Goal: Navigation & Orientation: Understand site structure

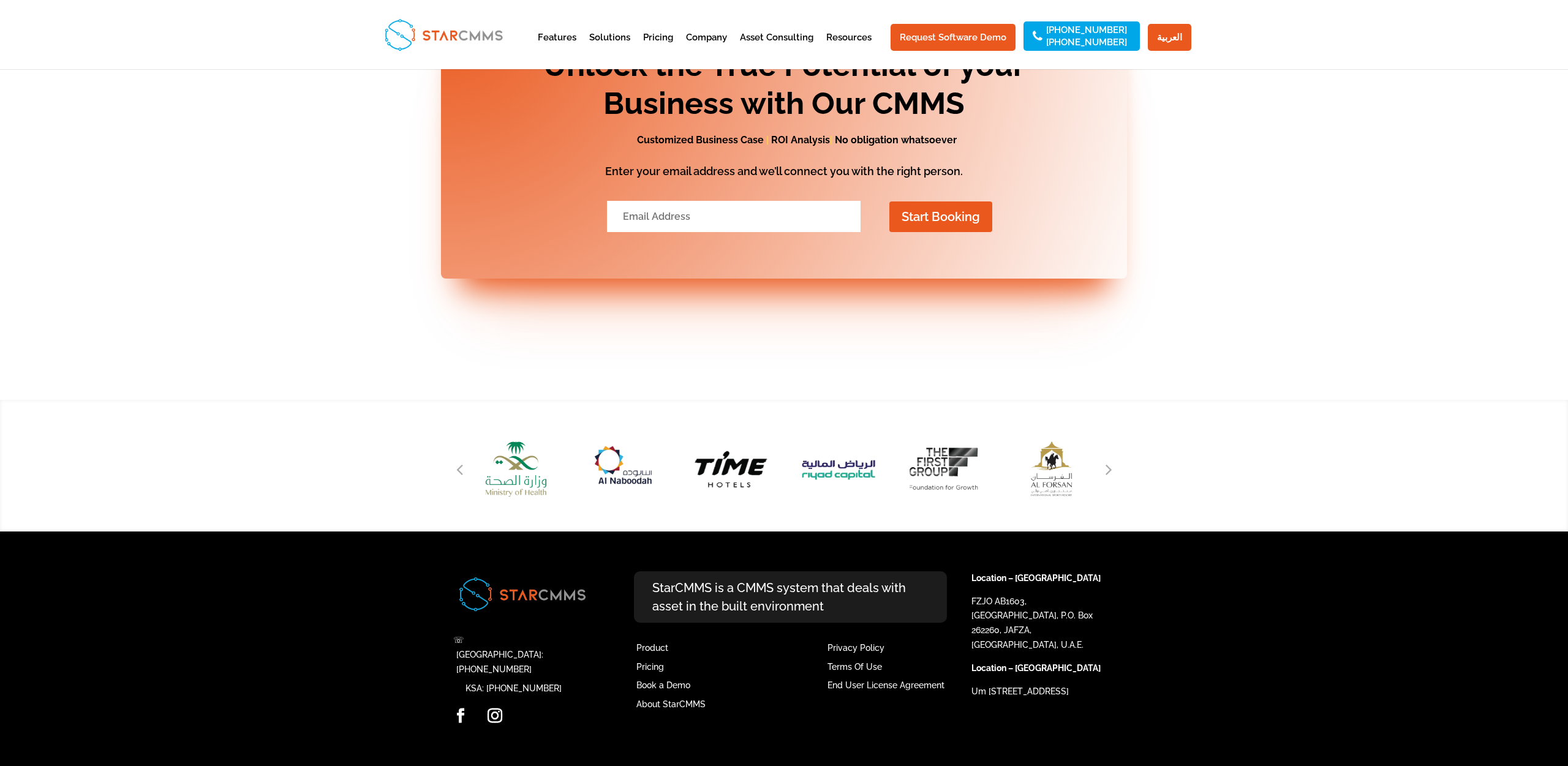
scroll to position [4989, 0]
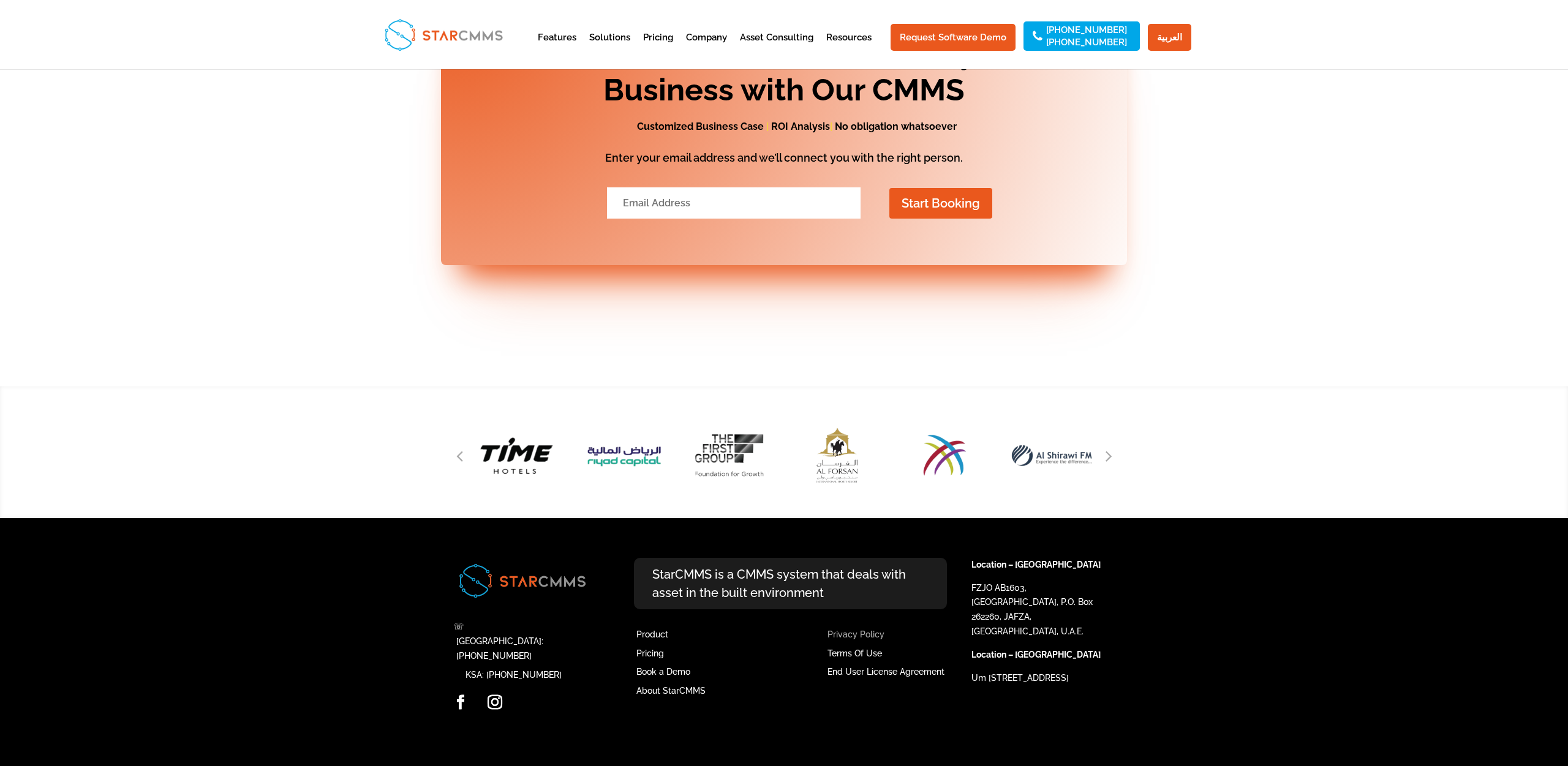
click at [863, 639] on link "Privacy Policy" at bounding box center [856, 635] width 57 height 10
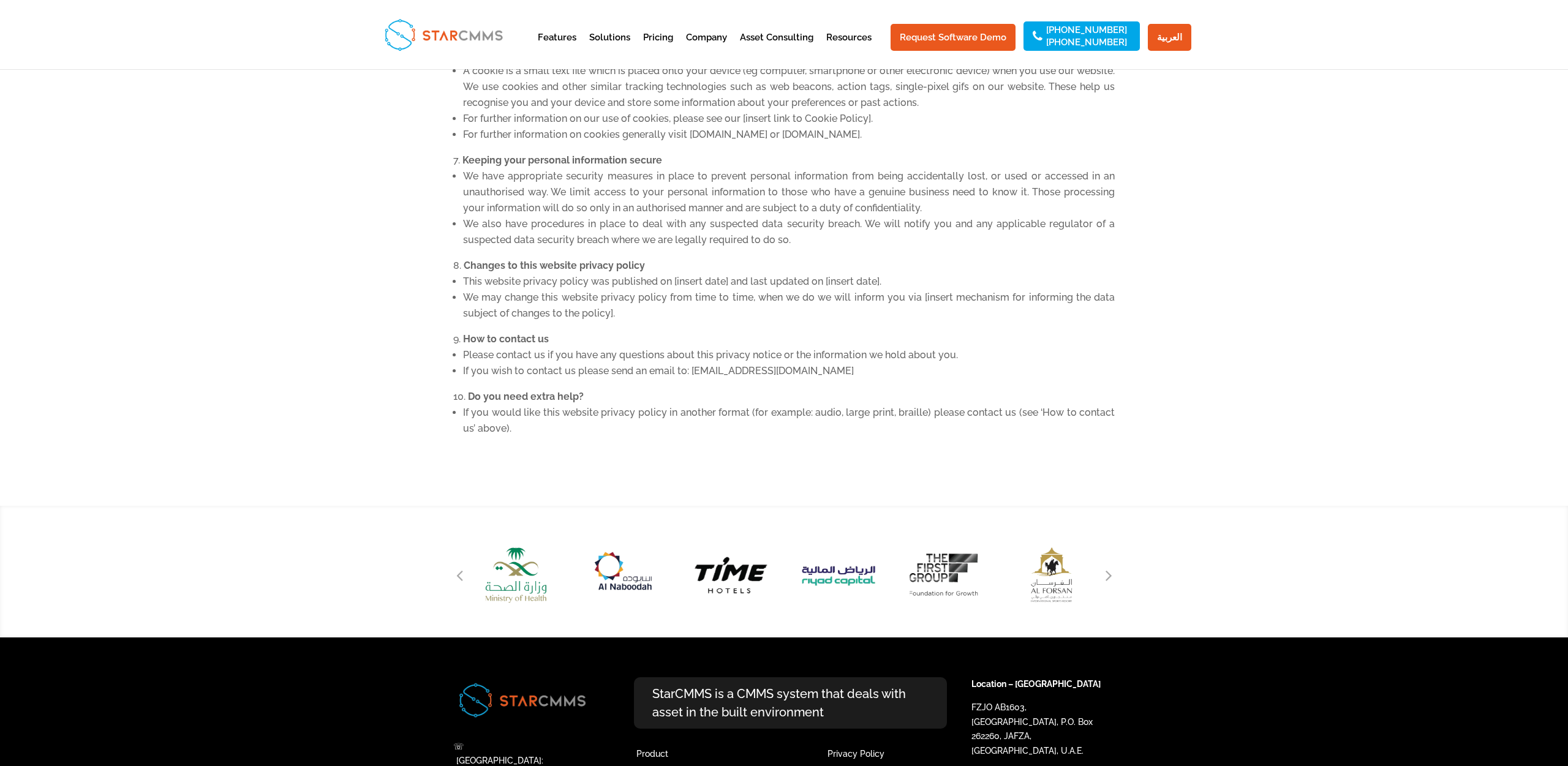
scroll to position [1167, 0]
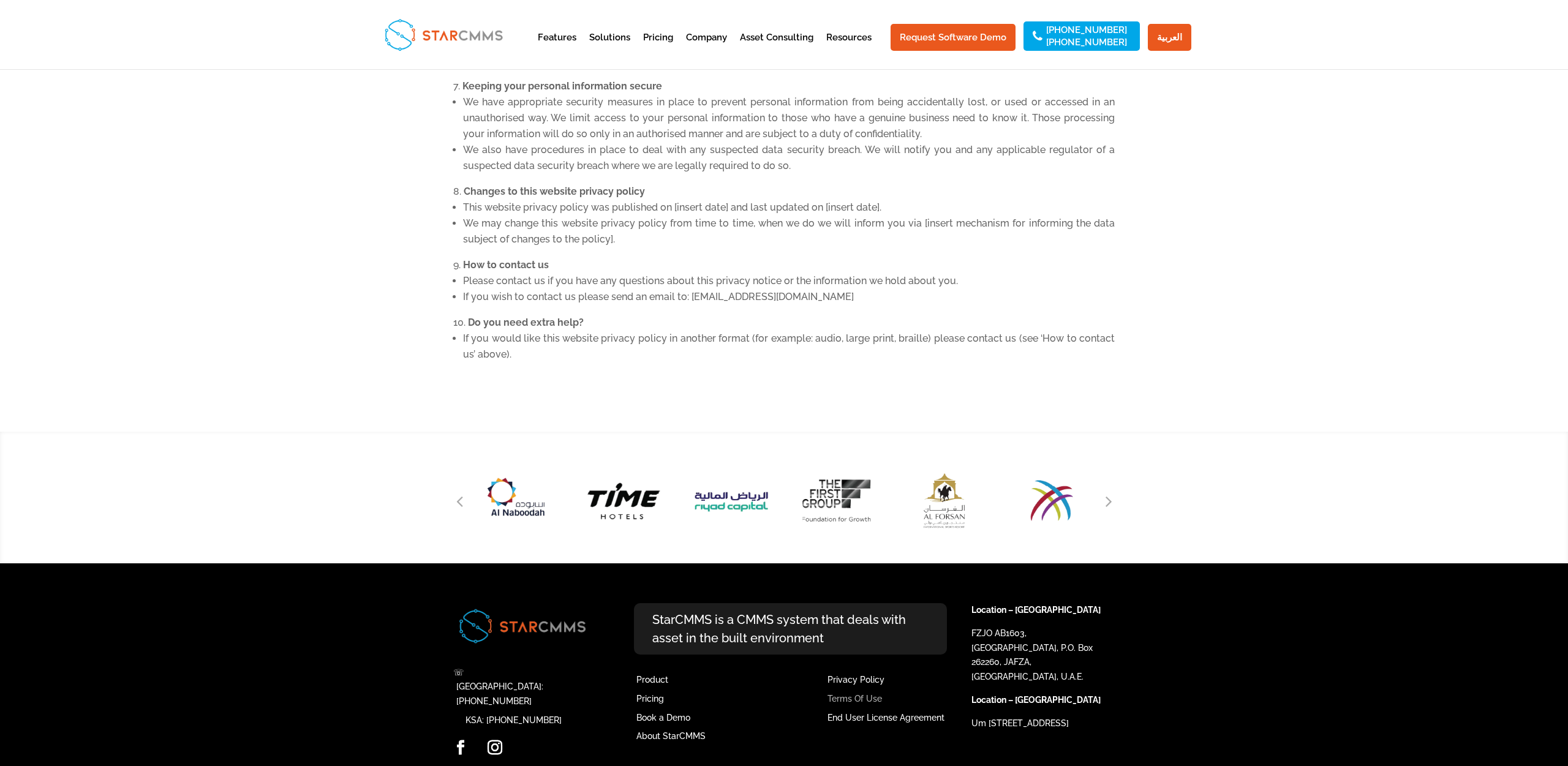
click at [856, 694] on link "Terms Of Use" at bounding box center [855, 699] width 55 height 10
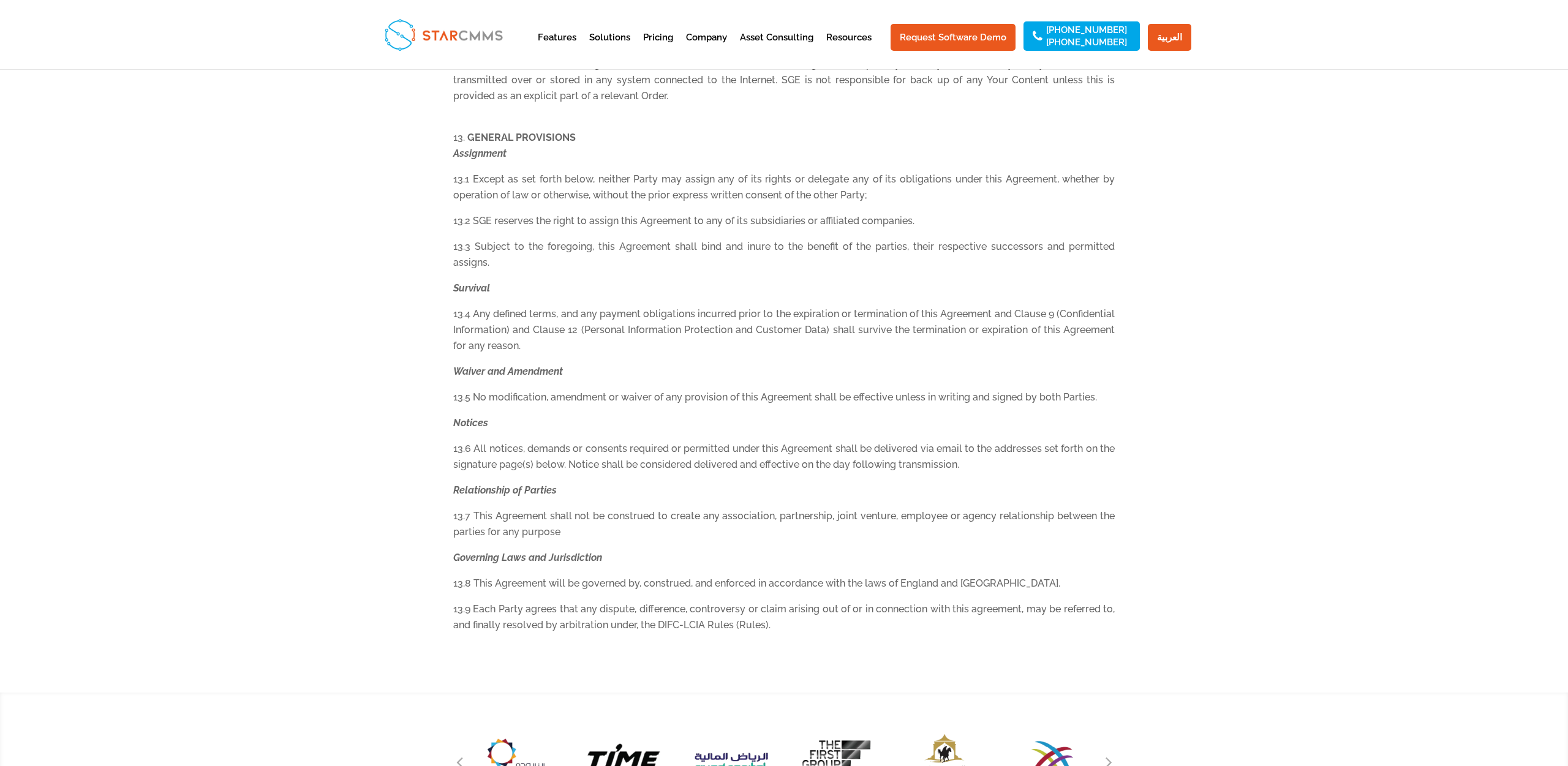
scroll to position [4172, 0]
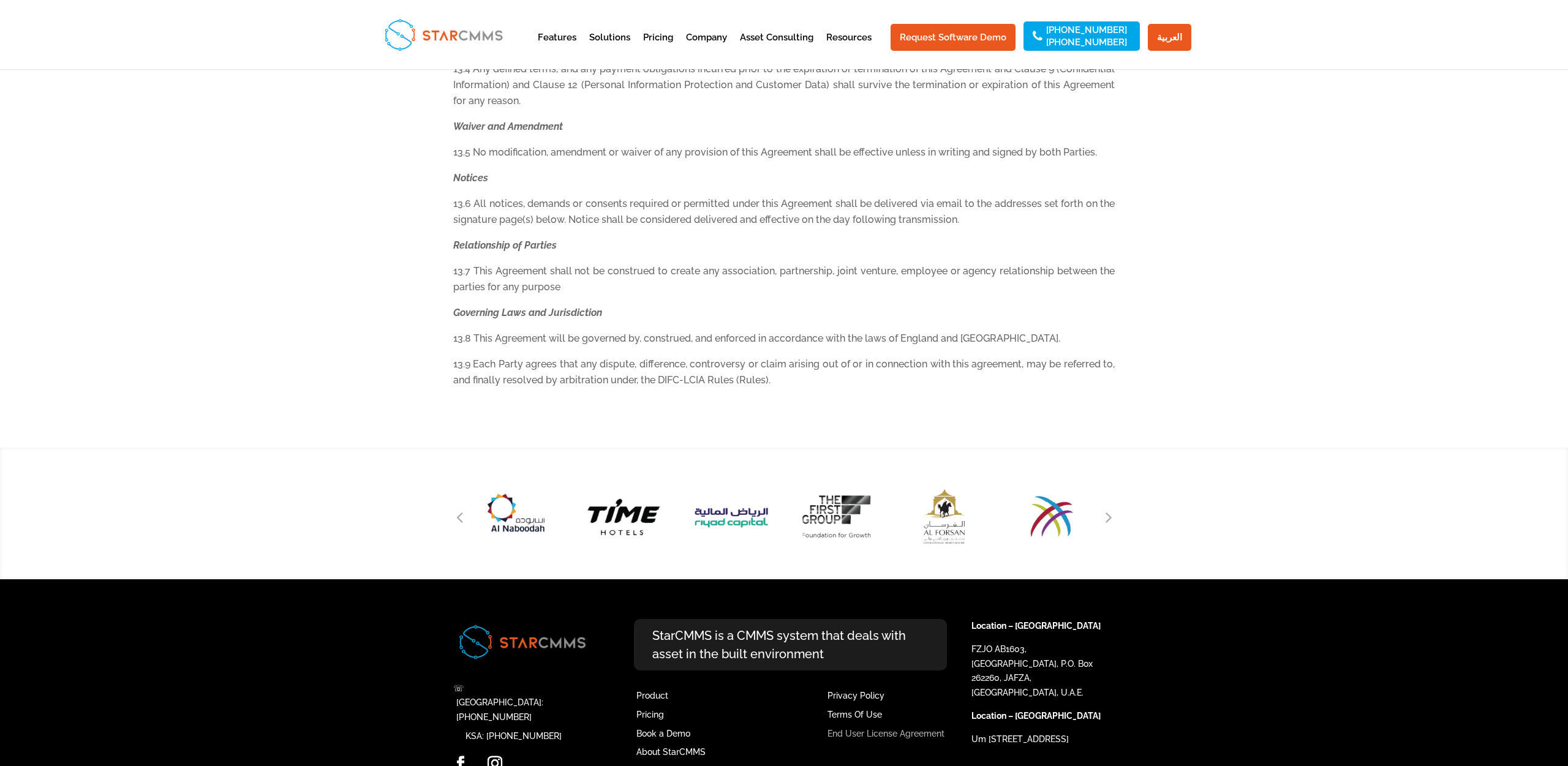
click at [884, 729] on link "End User License Agreement" at bounding box center [886, 734] width 117 height 10
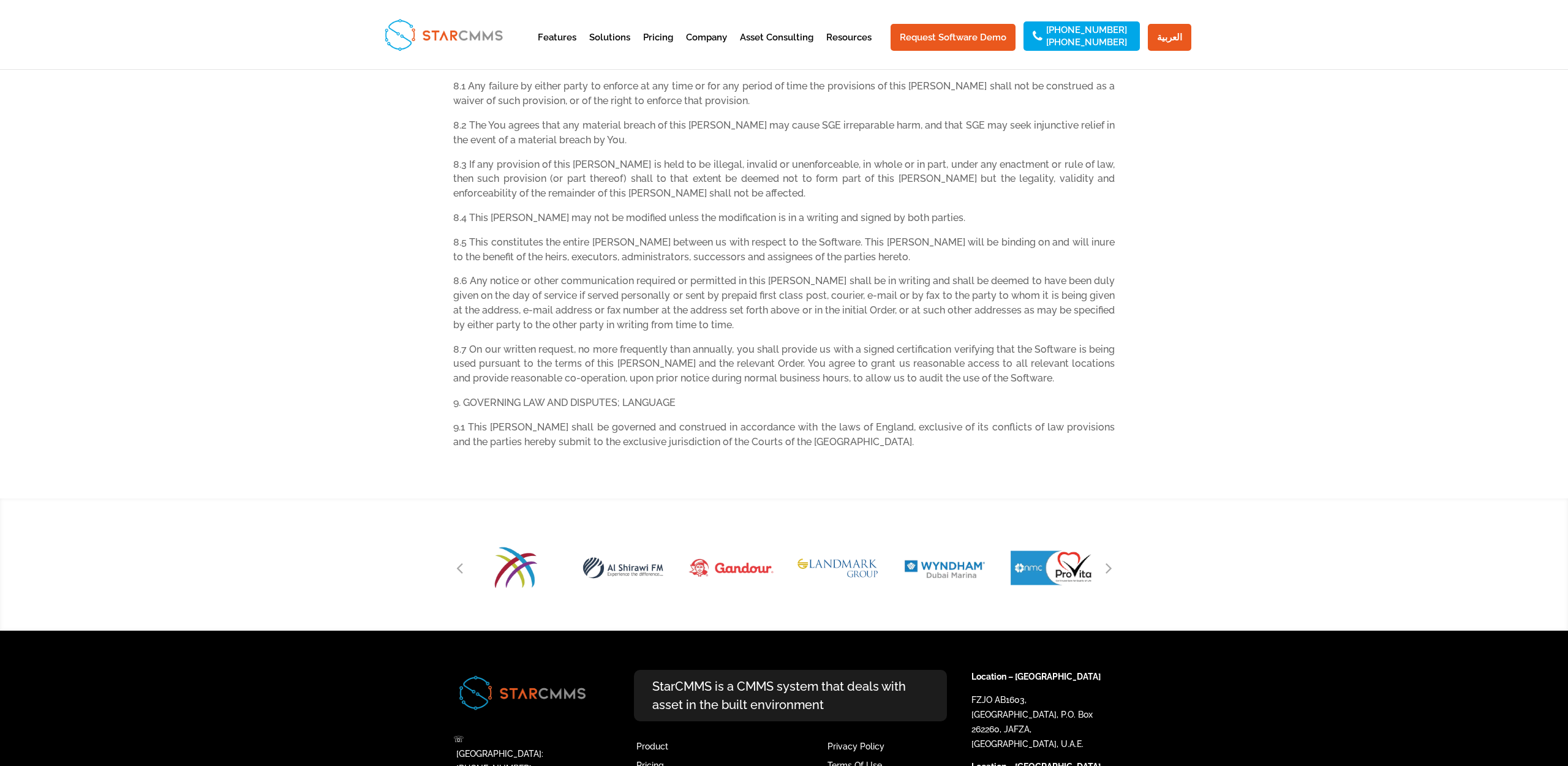
scroll to position [1672, 0]
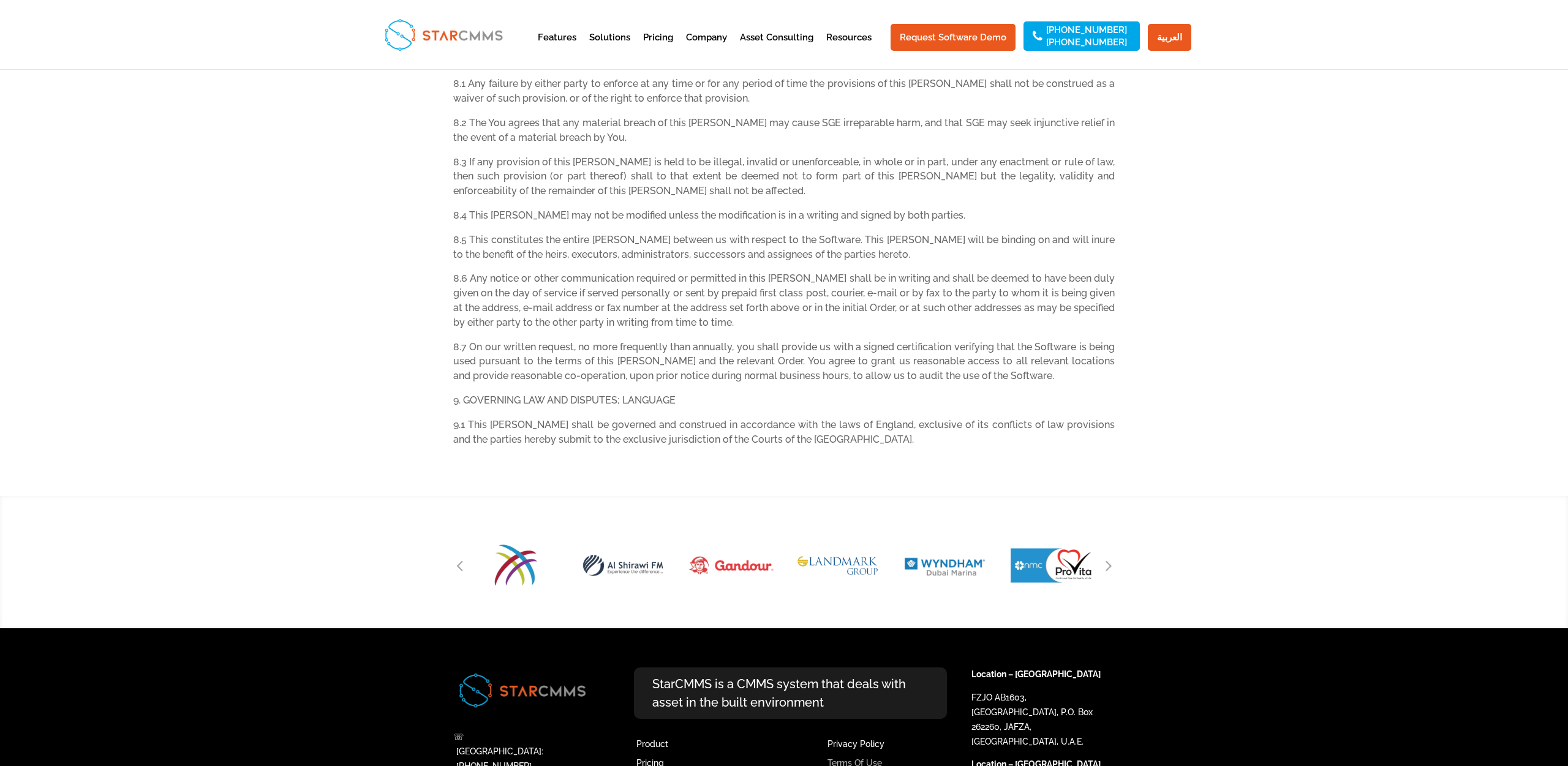
click at [874, 758] on link "Terms Of Use" at bounding box center [855, 763] width 55 height 10
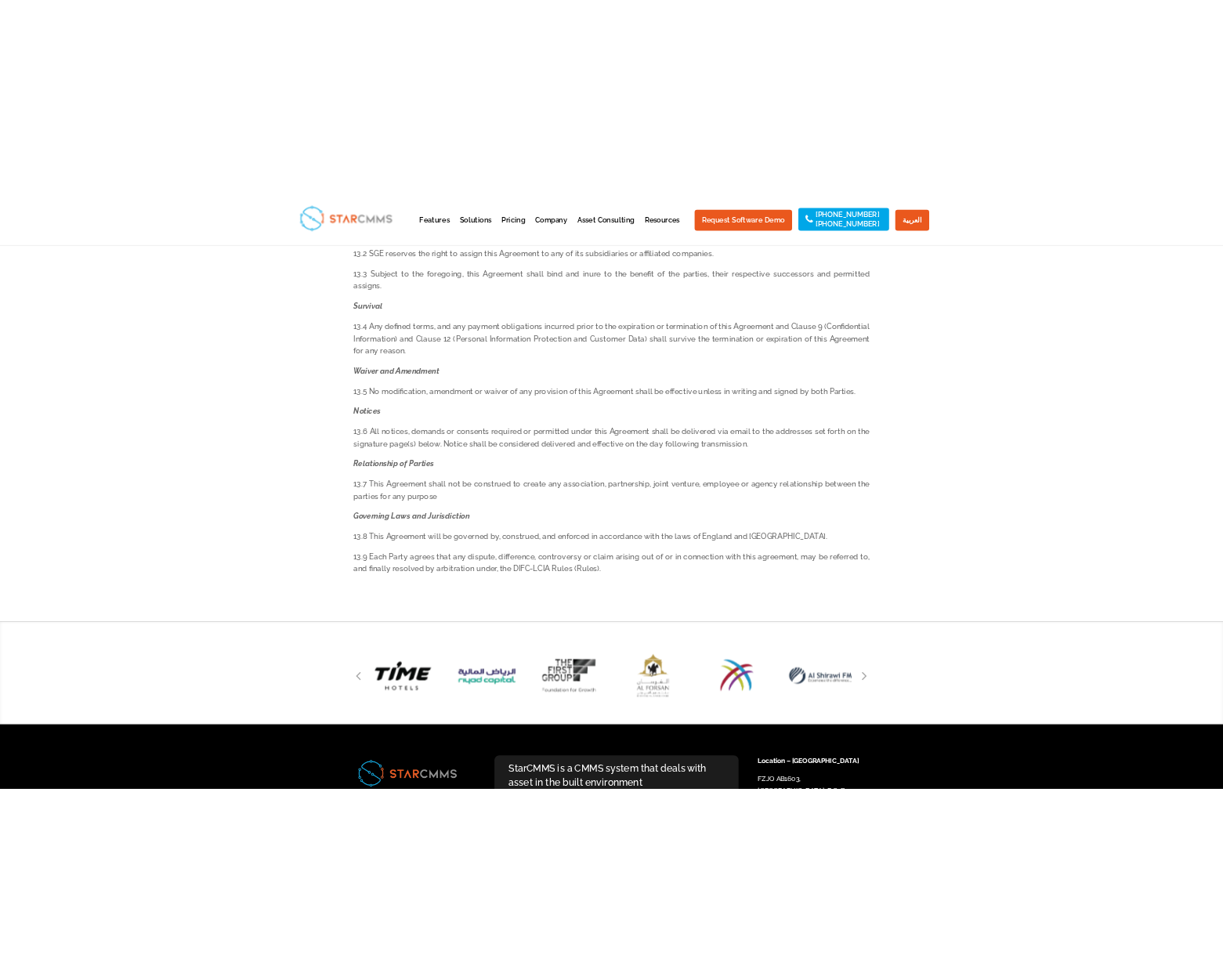
scroll to position [5337, 0]
